Goal: Information Seeking & Learning: Understand process/instructions

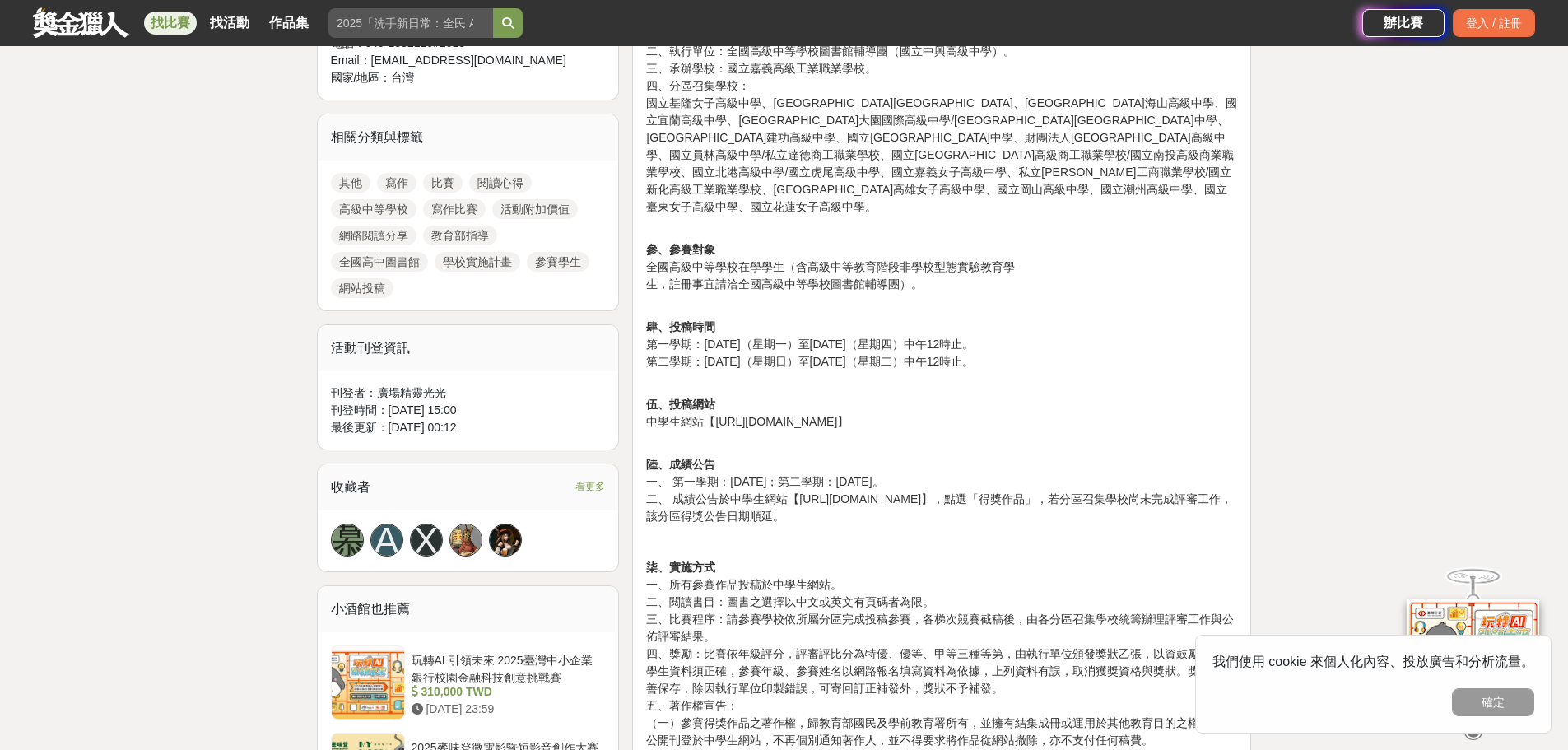
scroll to position [906, 0]
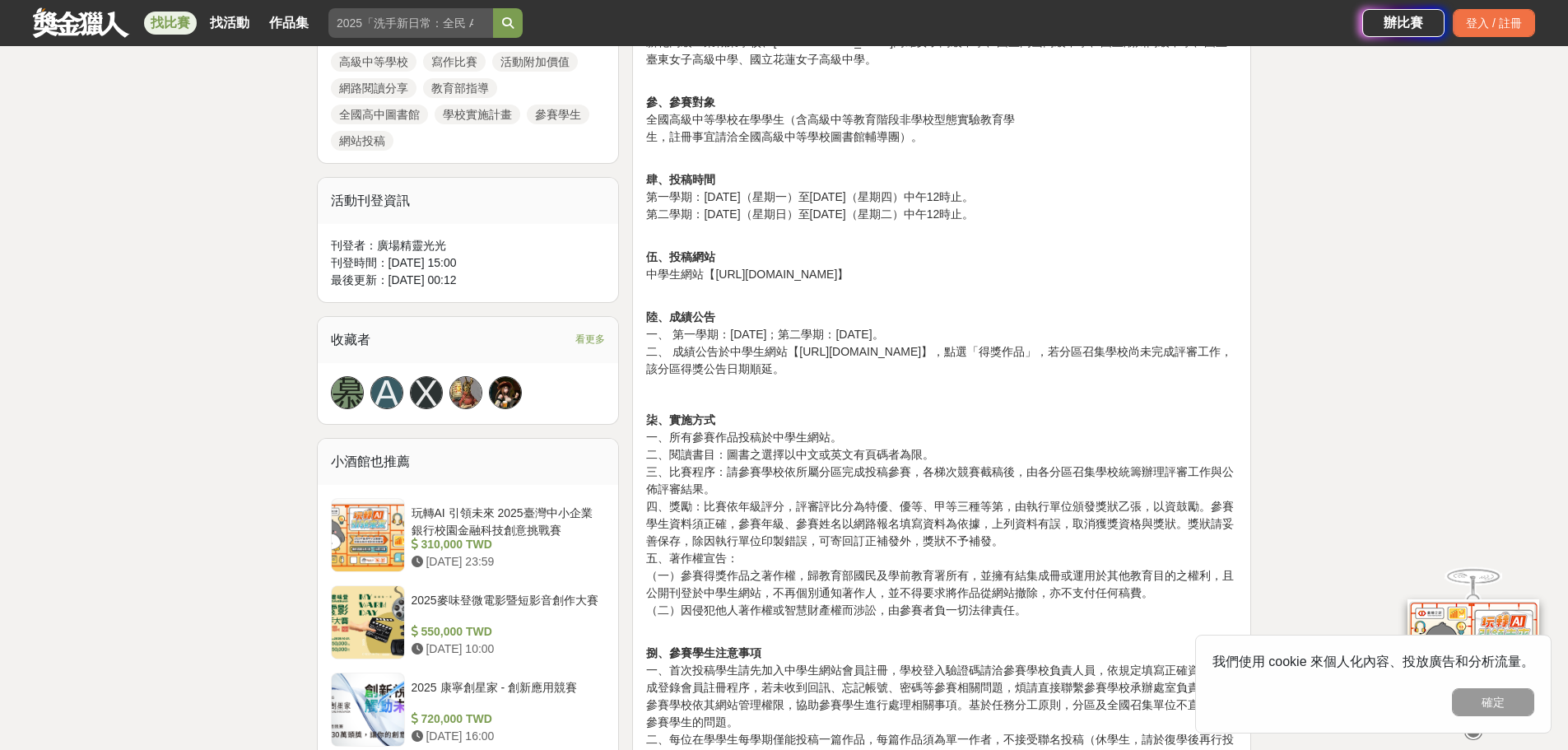
click at [807, 245] on p "伍、投稿網站 中學生網站【https://www.shs.edu.tw】" at bounding box center [941, 257] width 590 height 52
click at [802, 238] on p "伍、投稿網站 中學生網站【https://www.shs.edu.tw】" at bounding box center [941, 257] width 590 height 52
drag, startPoint x: 876, startPoint y: 241, endPoint x: 739, endPoint y: 240, distance: 137.0
click at [710, 239] on p "伍、投稿網站 中學生網站【https://www.shs.edu.tw】" at bounding box center [941, 257] width 590 height 52
click at [763, 238] on p "伍、投稿網站 中學生網站【https://www.shs.edu.tw】" at bounding box center [941, 257] width 590 height 52
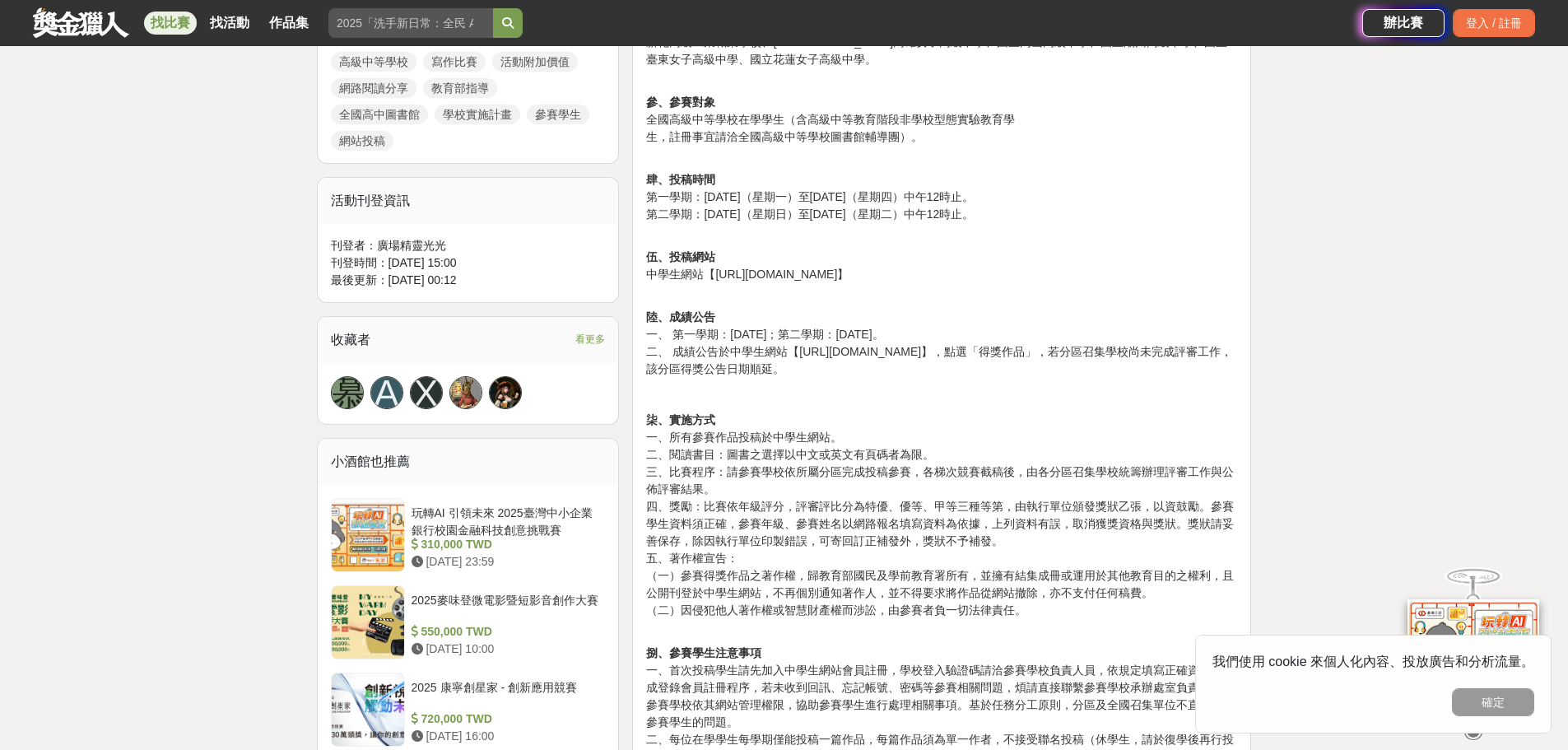
drag, startPoint x: 733, startPoint y: 286, endPoint x: 720, endPoint y: 253, distance: 35.5
click at [732, 292] on p "陸、成績公告 一、 第一學期：114年11月14日；第二學期：115年4月16日。 二、 成績公告於中學生網站【https://www.shs.edu.tw】…" at bounding box center [941, 335] width 590 height 86
drag, startPoint x: 718, startPoint y: 238, endPoint x: 843, endPoint y: 247, distance: 125.3
click at [843, 247] on p "伍、投稿網站 中學生網站【https://www.shs.edu.tw】" at bounding box center [941, 257] width 590 height 52
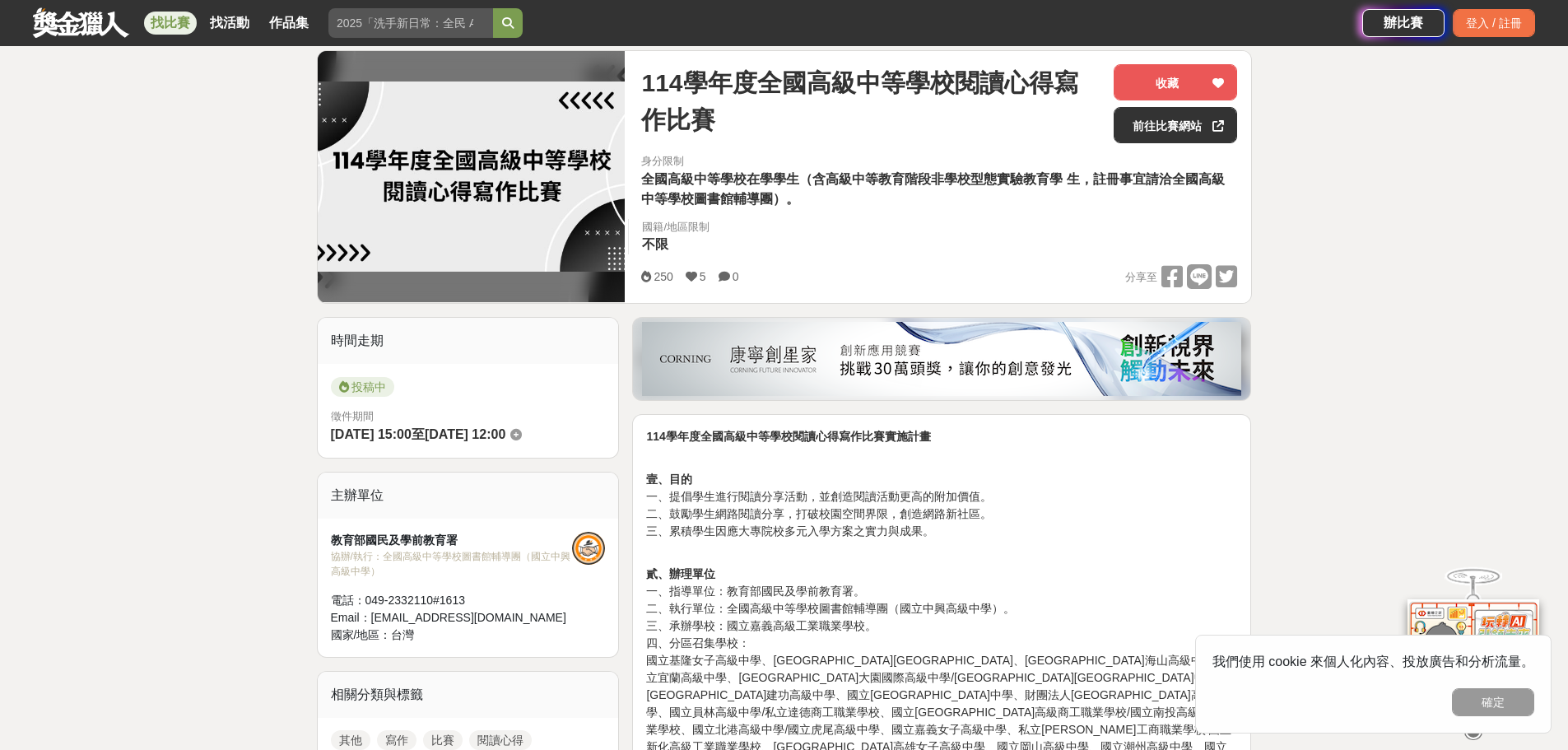
scroll to position [0, 0]
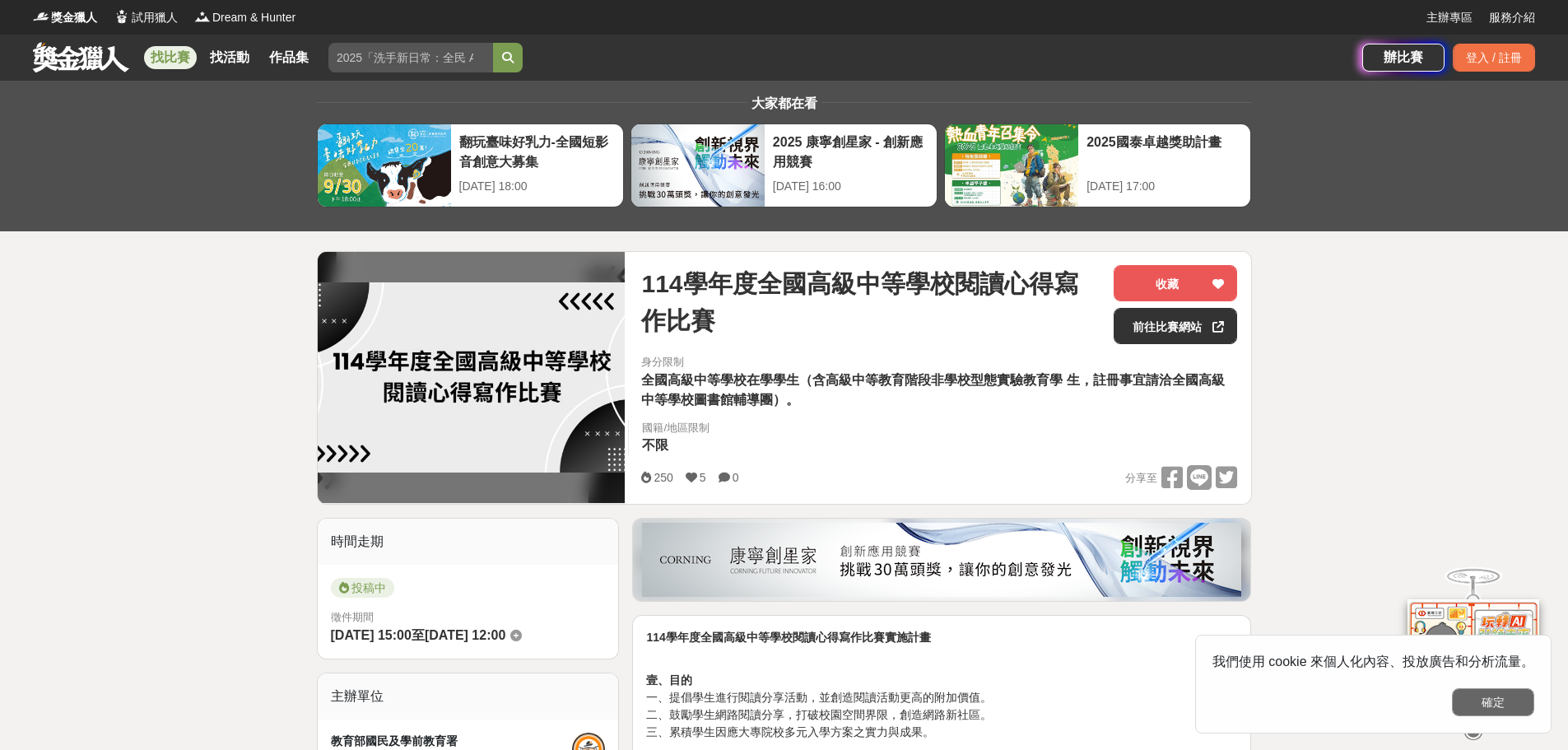
click at [1480, 707] on button "確定" at bounding box center [1493, 702] width 82 height 28
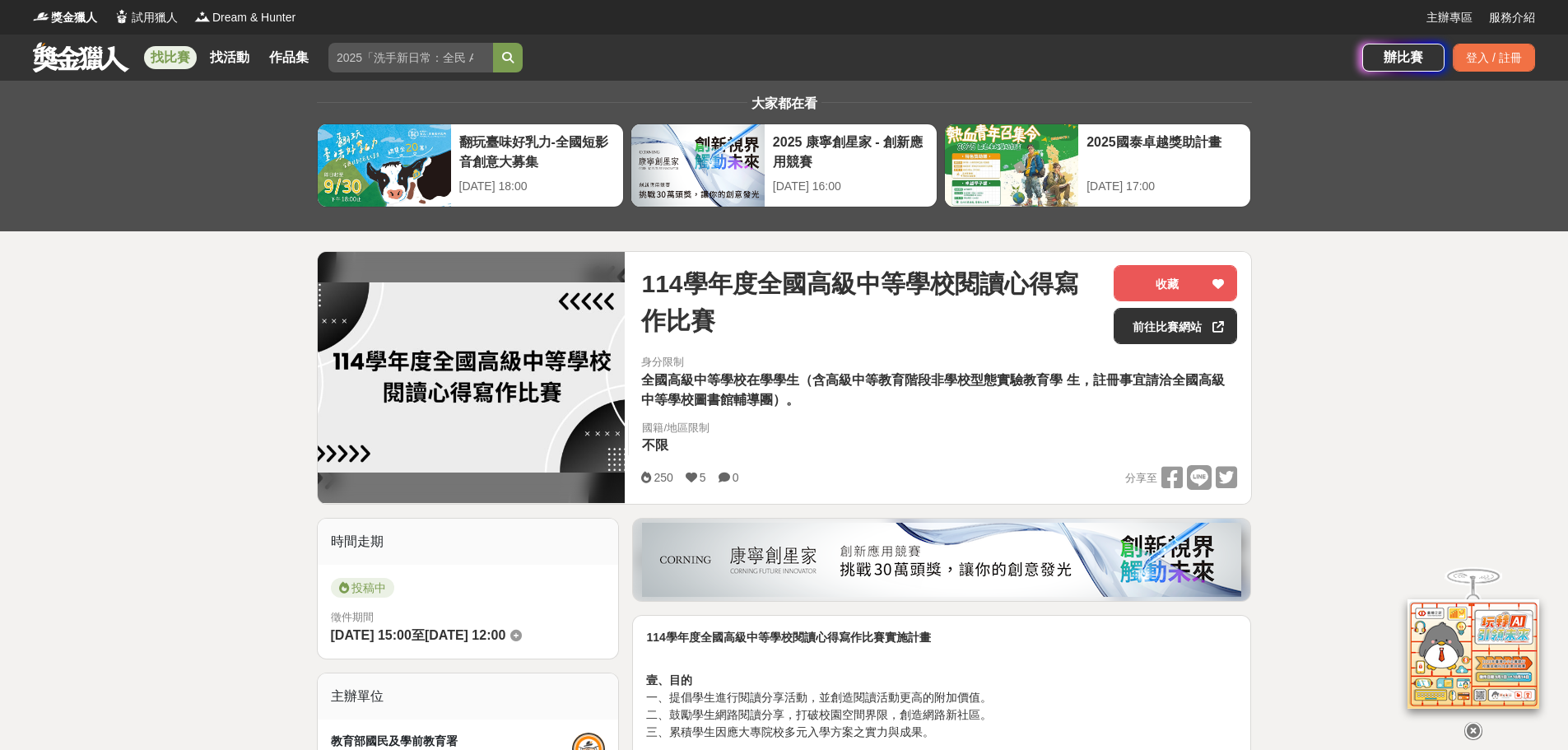
click at [535, 357] on img at bounding box center [471, 377] width 307 height 190
